Goal: Information Seeking & Learning: Learn about a topic

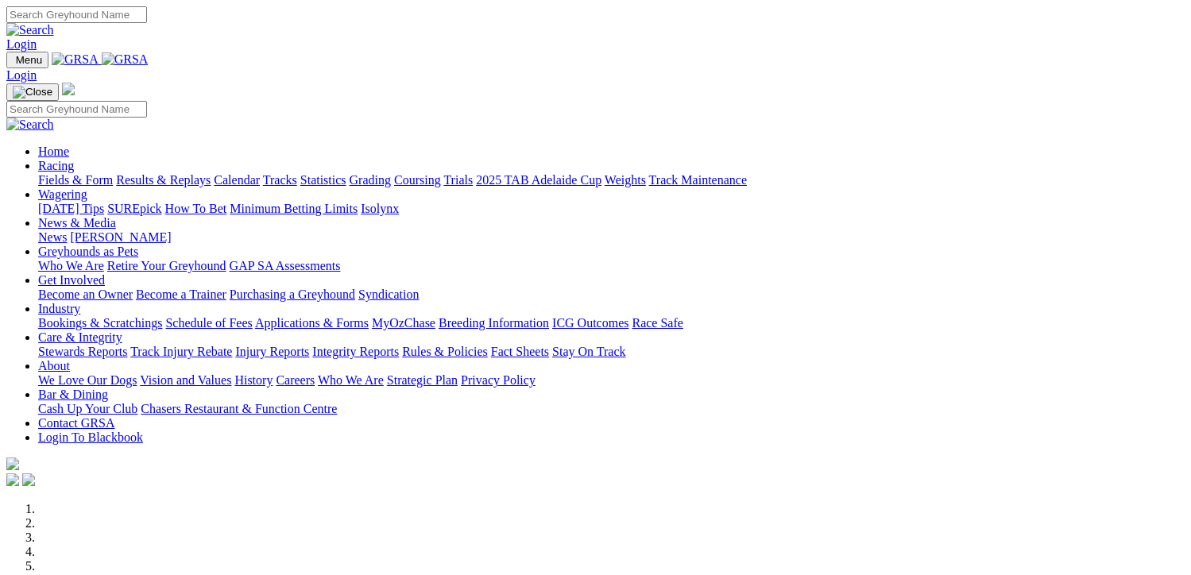
scroll to position [556, 0]
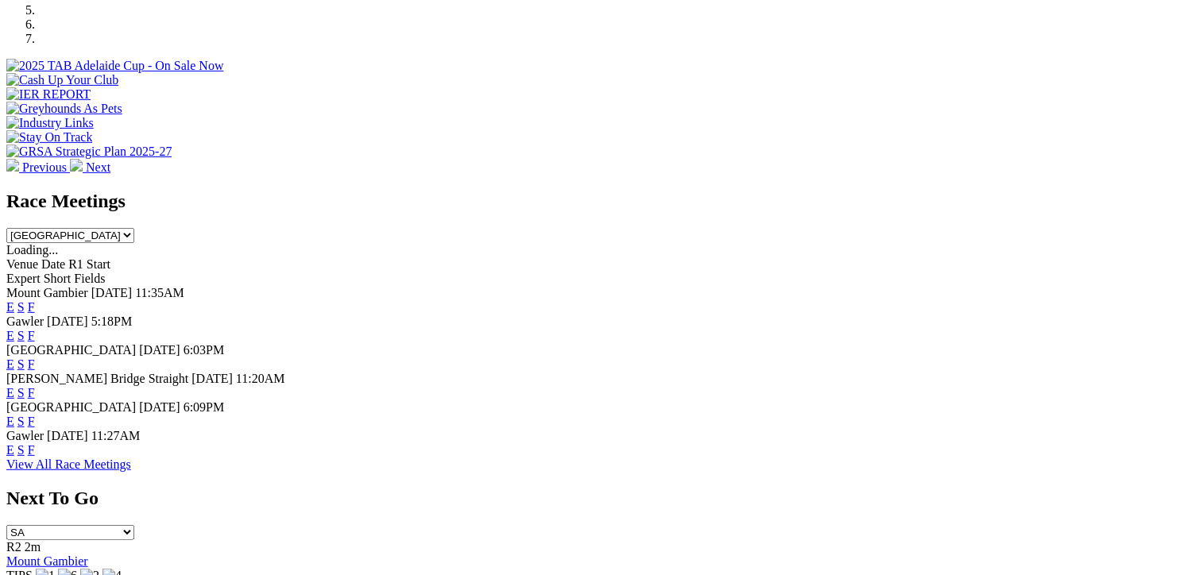
click at [35, 358] on link "F" at bounding box center [31, 365] width 7 height 14
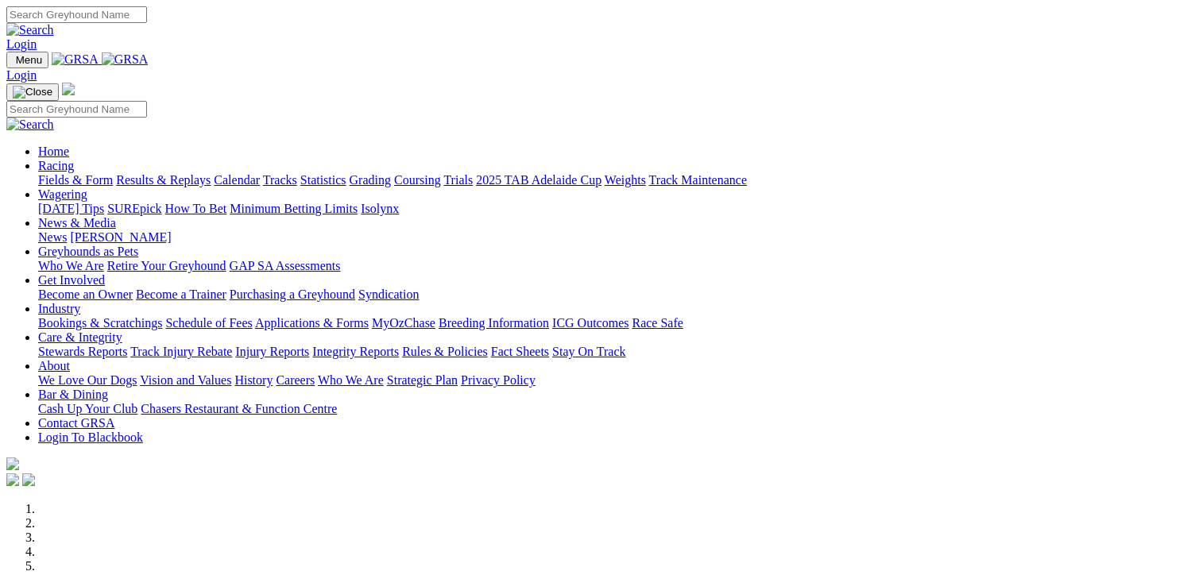
scroll to position [556, 0]
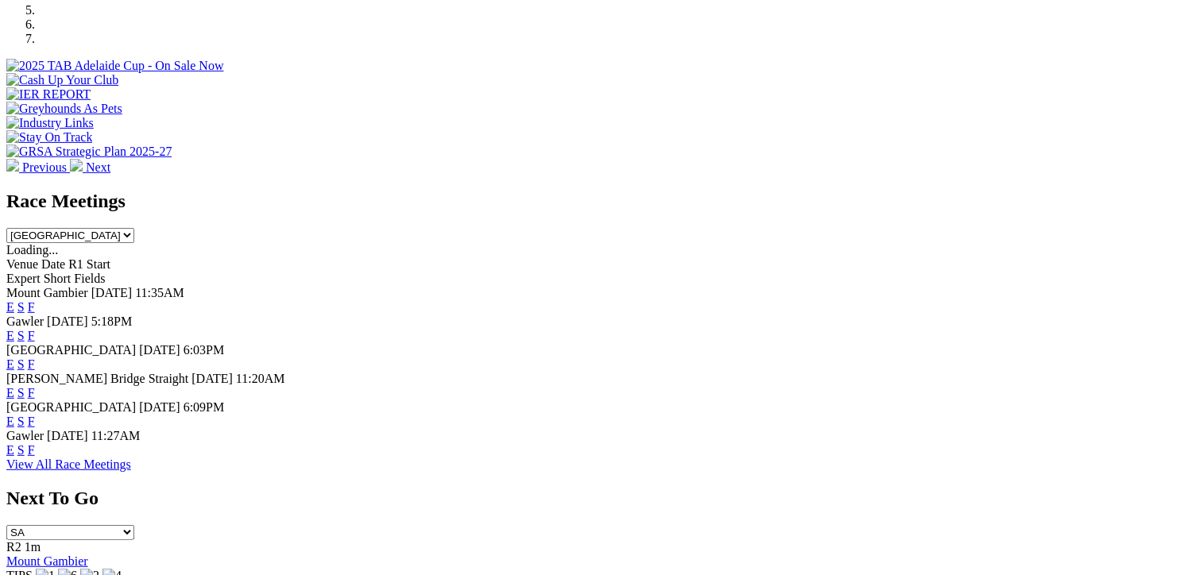
click at [35, 415] on link "F" at bounding box center [31, 422] width 7 height 14
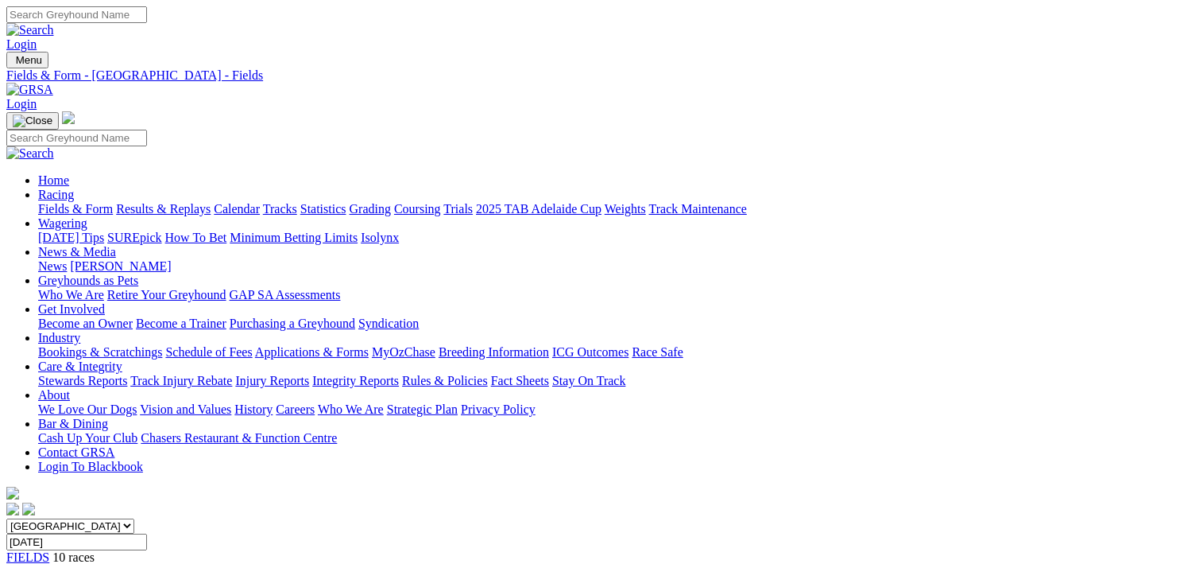
click at [260, 202] on link "Calendar" at bounding box center [237, 209] width 46 height 14
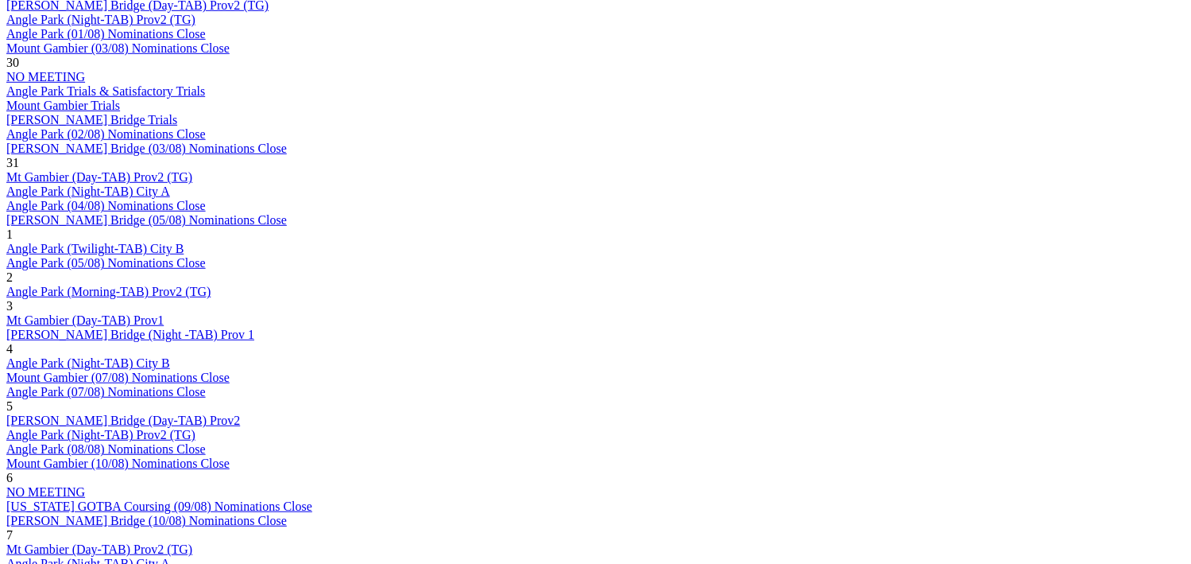
scroll to position [1192, 0]
